Goal: Task Accomplishment & Management: Manage account settings

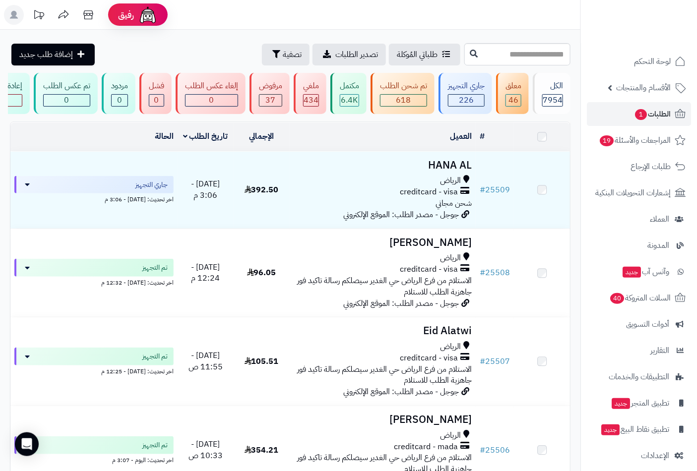
click at [657, 59] on span "لوحة التحكم" at bounding box center [652, 62] width 37 height 14
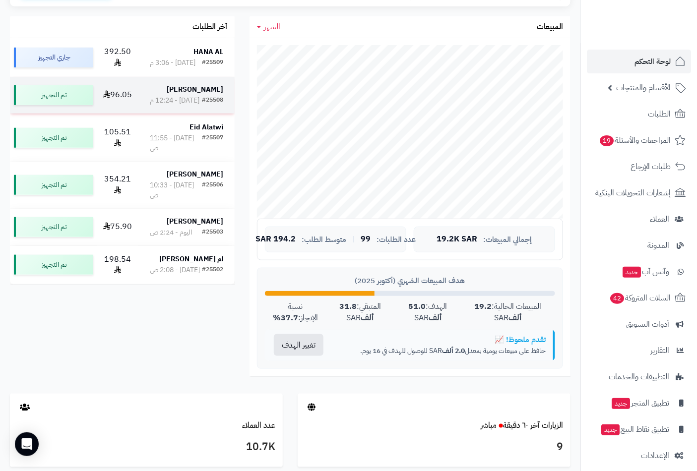
scroll to position [165, 0]
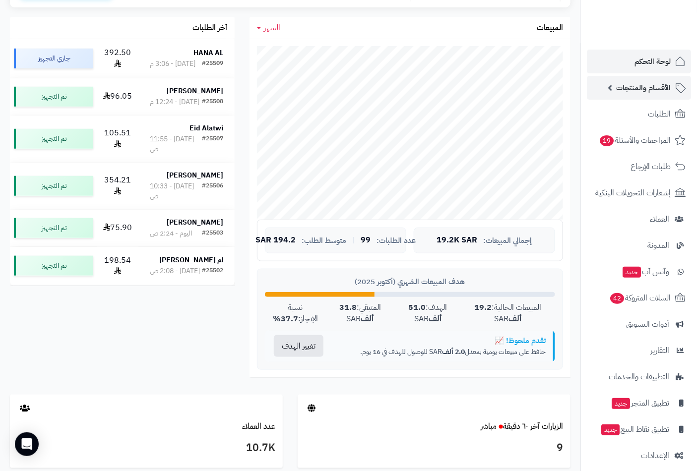
click at [639, 92] on span "الأقسام والمنتجات" at bounding box center [643, 88] width 55 height 14
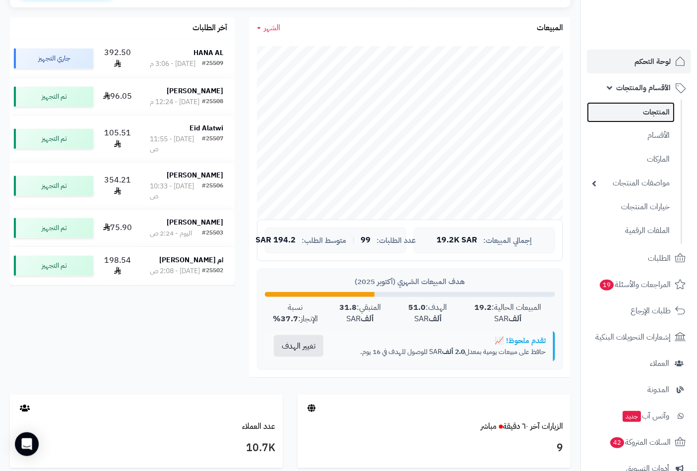
click at [647, 118] on link "المنتجات" at bounding box center [631, 112] width 88 height 20
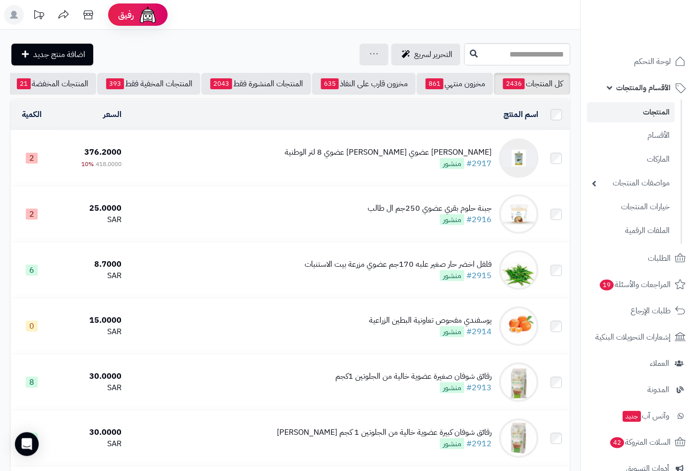
scroll to position [0, -93]
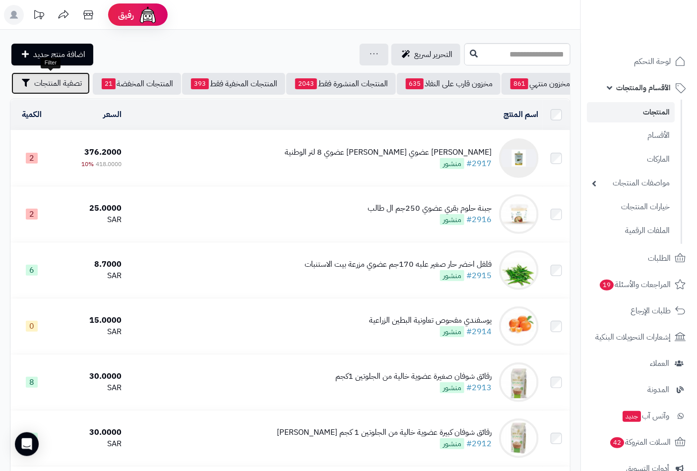
click at [67, 87] on span "تصفية المنتجات" at bounding box center [58, 83] width 48 height 12
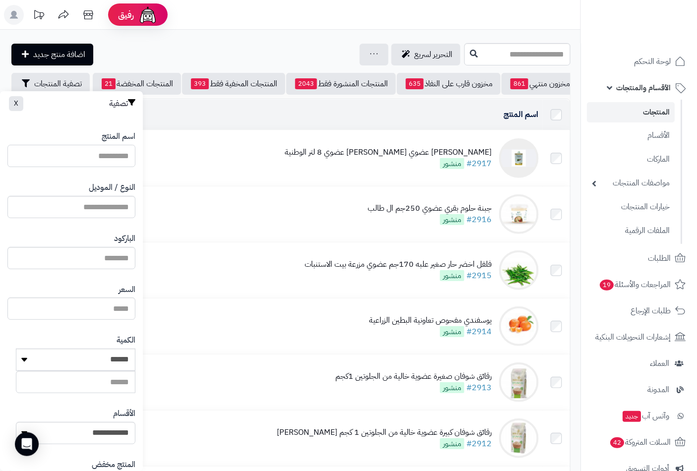
click at [113, 149] on input "اسم المنتج" at bounding box center [71, 156] width 128 height 22
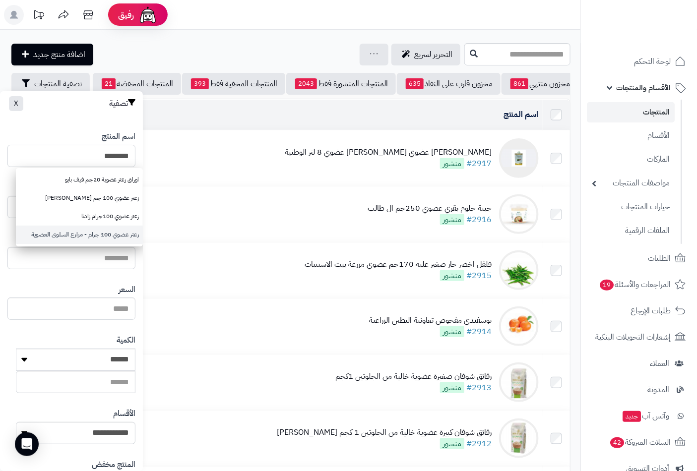
type input "********"
click at [122, 235] on link "زعتر عضوي 100 جرام - مزارع السلوى العضوية" at bounding box center [79, 235] width 127 height 18
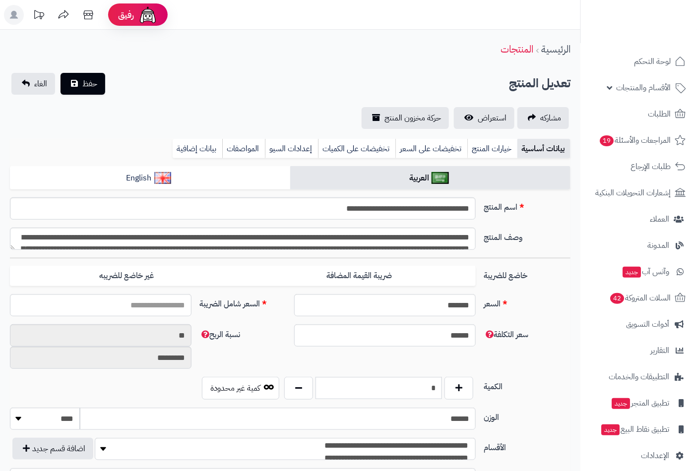
type input "*****"
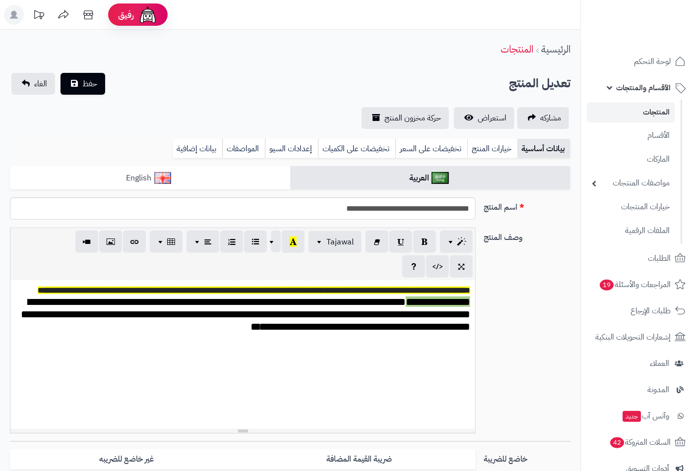
scroll to position [450, 0]
click at [188, 152] on link "بيانات إضافية" at bounding box center [198, 149] width 50 height 20
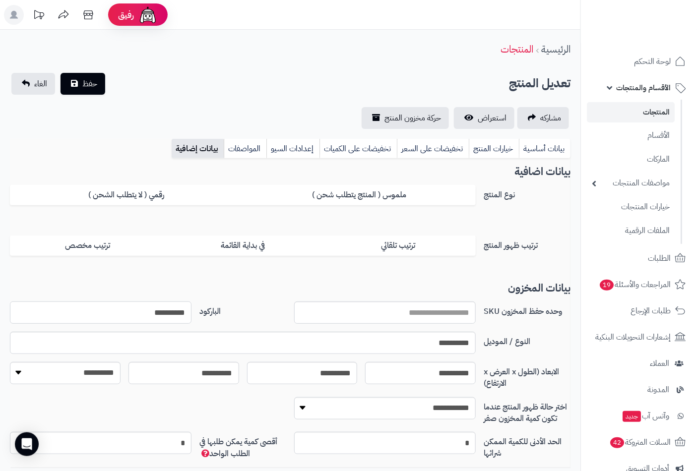
click at [169, 321] on input "**********" at bounding box center [101, 313] width 182 height 22
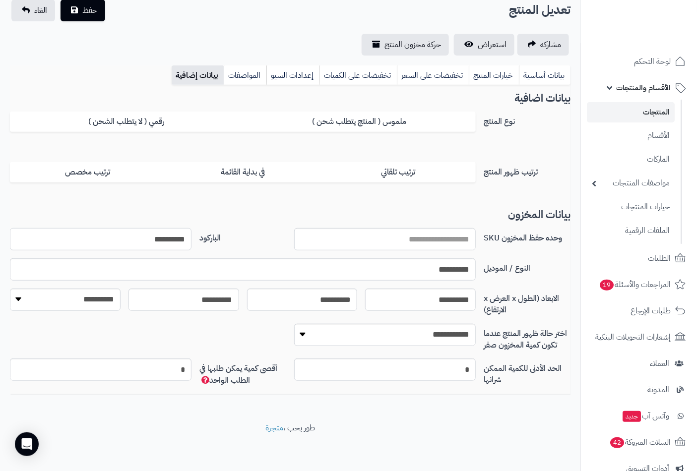
scroll to position [0, 0]
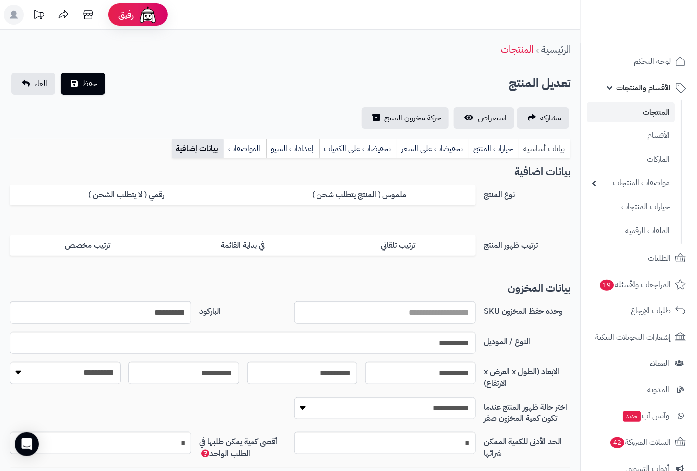
click at [544, 145] on link "بيانات أساسية" at bounding box center [545, 149] width 52 height 20
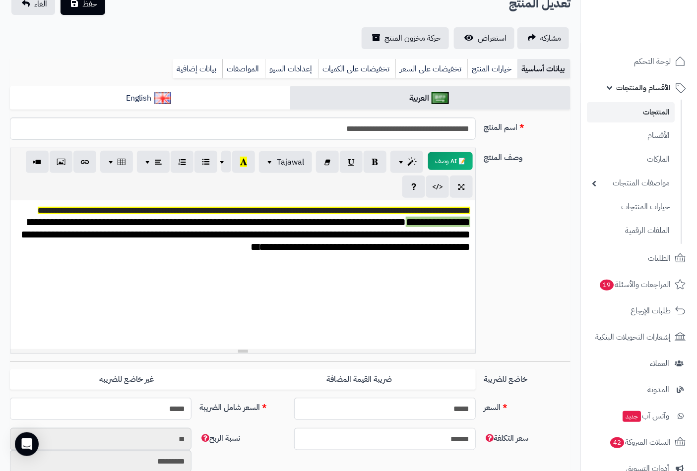
scroll to position [165, 0]
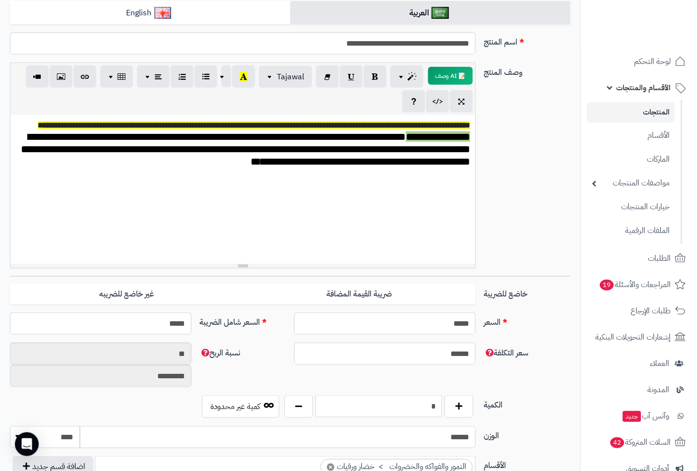
drag, startPoint x: 423, startPoint y: 406, endPoint x: 488, endPoint y: 411, distance: 65.2
click at [488, 411] on div "الكمية * كمية غير محدودة" at bounding box center [290, 410] width 569 height 31
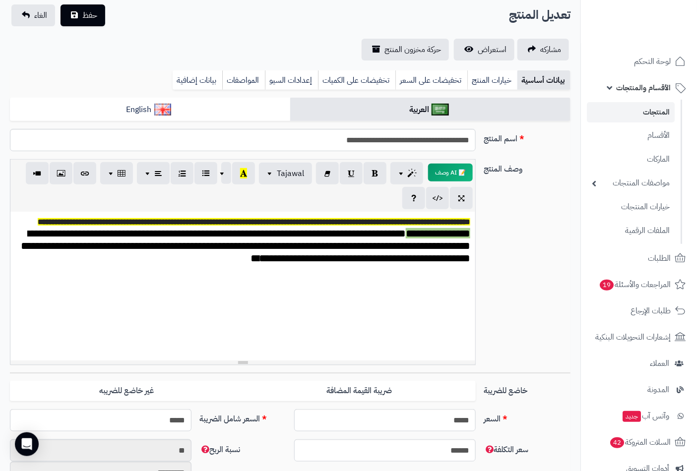
scroll to position [0, 0]
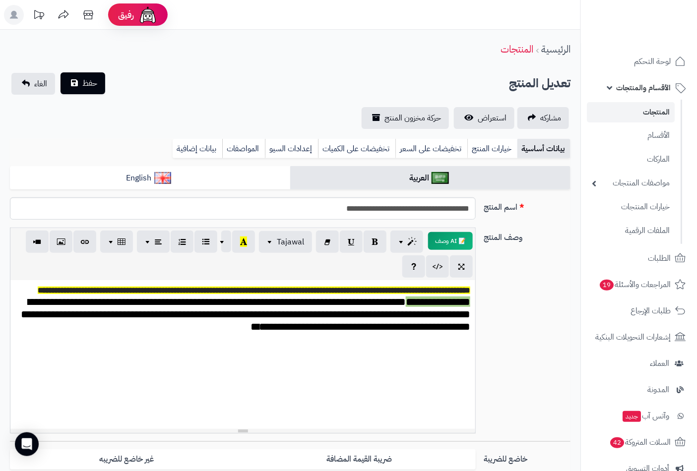
type input "*"
click at [89, 84] on span "حفظ" at bounding box center [89, 83] width 15 height 12
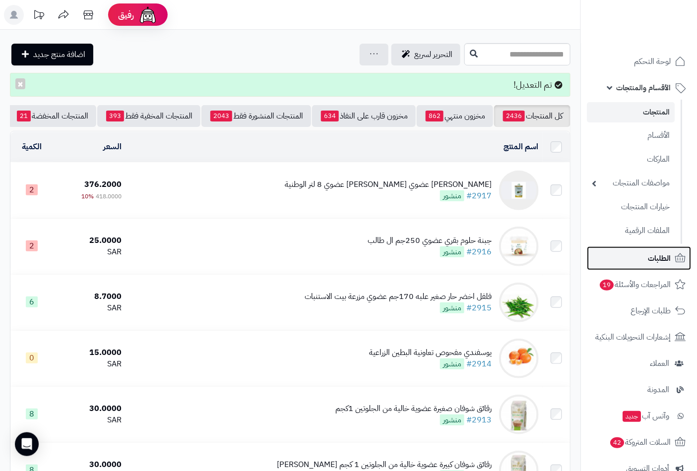
click at [657, 259] on span "الطلبات" at bounding box center [659, 259] width 23 height 14
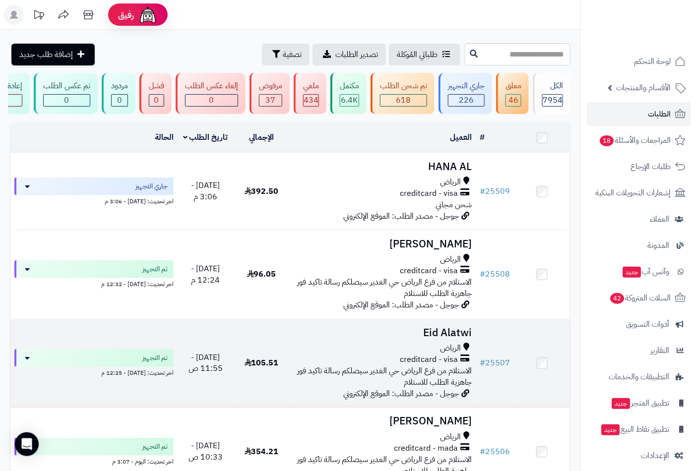
click at [453, 351] on span "الرياض" at bounding box center [450, 348] width 21 height 11
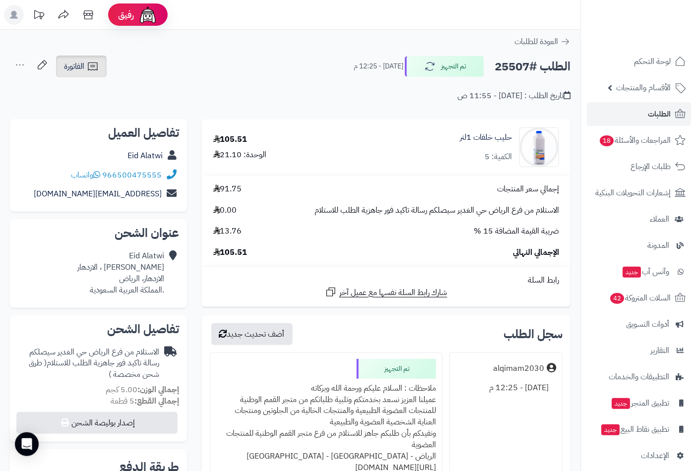
click at [87, 70] on icon at bounding box center [93, 67] width 12 height 12
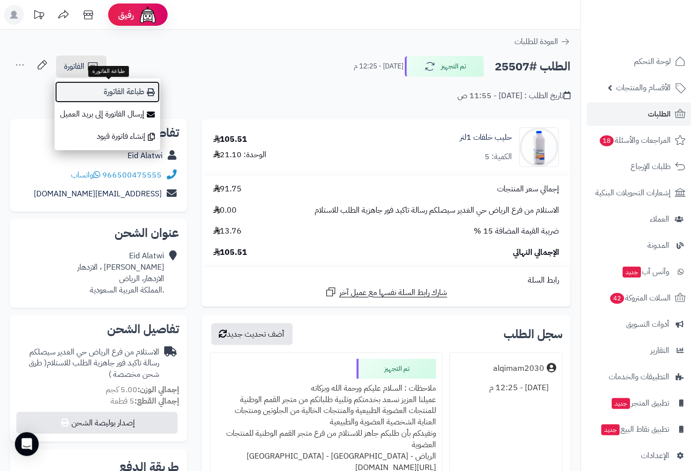
click at [113, 93] on link "طباعة الفاتورة" at bounding box center [108, 92] width 106 height 22
